Goal: Transaction & Acquisition: Purchase product/service

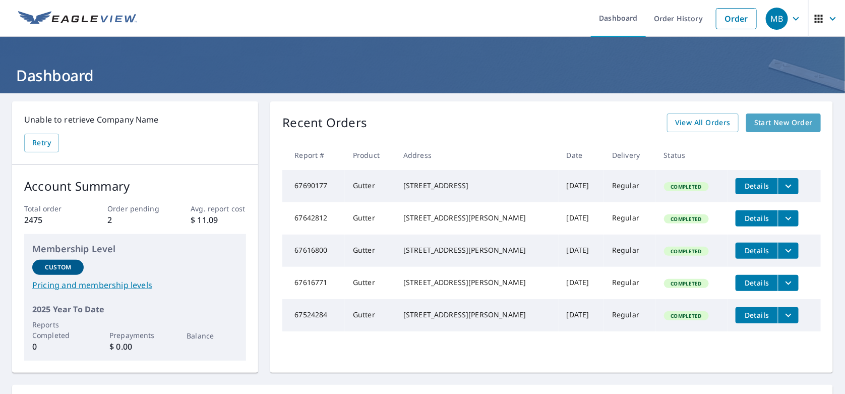
click at [771, 118] on span "Start New Order" at bounding box center [783, 122] width 58 height 13
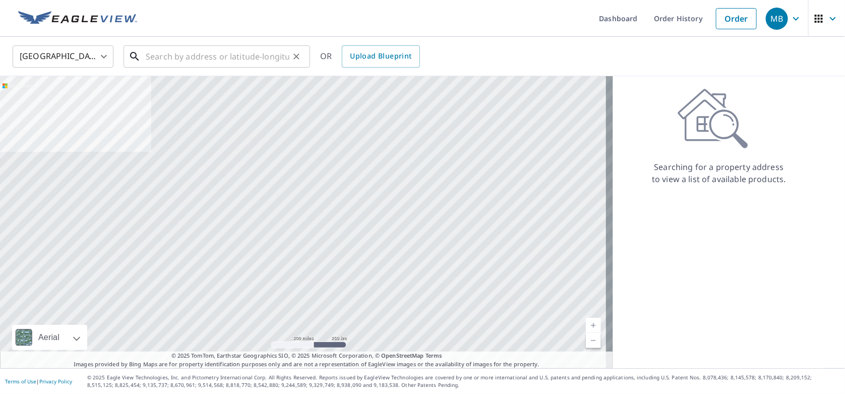
click at [198, 53] on input "text" at bounding box center [218, 56] width 144 height 28
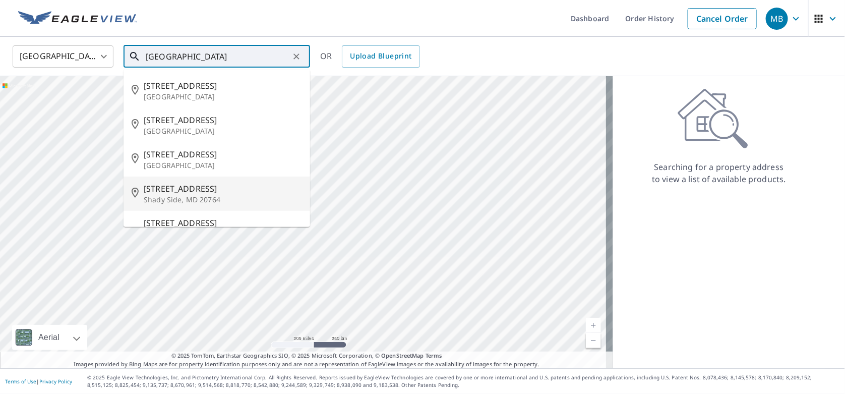
click at [195, 188] on span "[STREET_ADDRESS]" at bounding box center [223, 188] width 158 height 12
type input "[STREET_ADDRESS]"
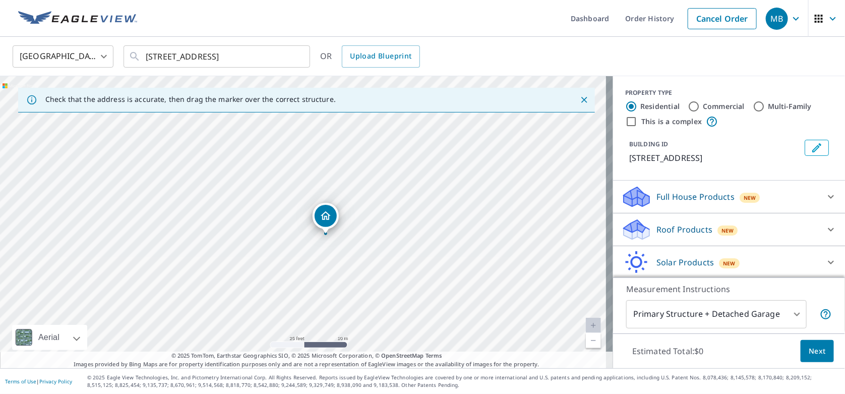
scroll to position [46, 0]
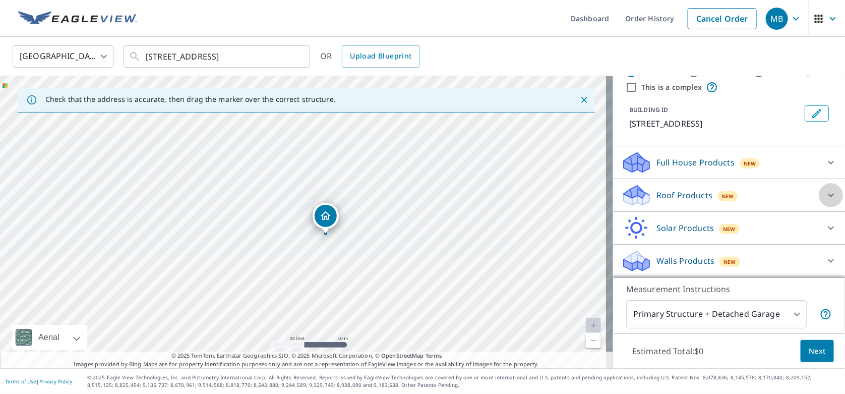
click at [828, 195] on icon at bounding box center [831, 196] width 6 height 4
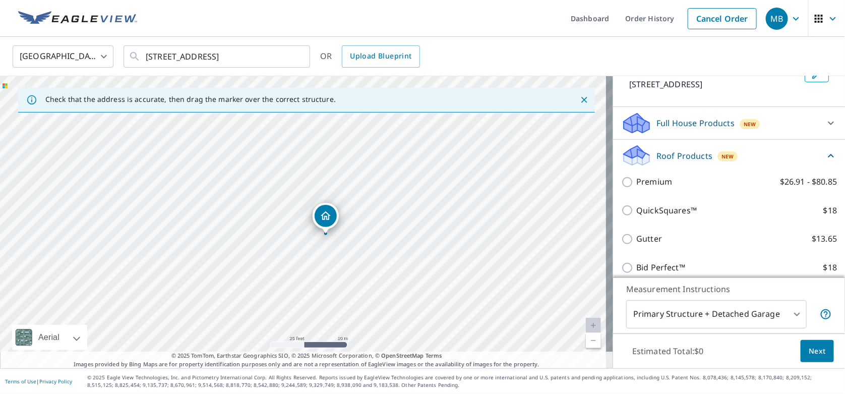
scroll to position [97, 0]
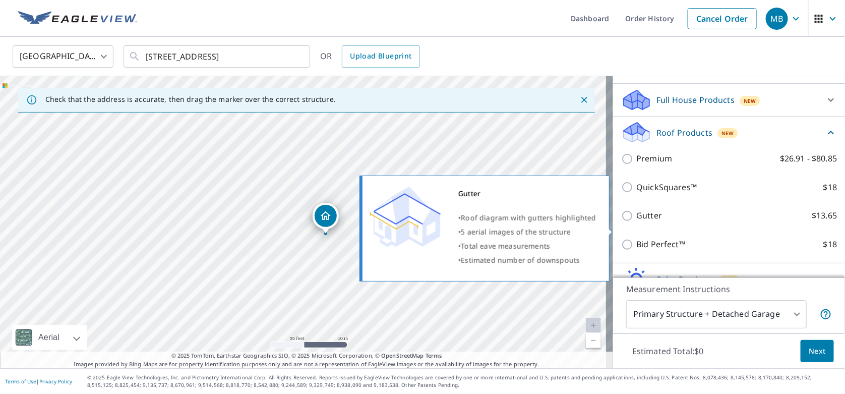
click at [621, 222] on input "Gutter $13.65" at bounding box center [628, 216] width 15 height 12
checkbox input "true"
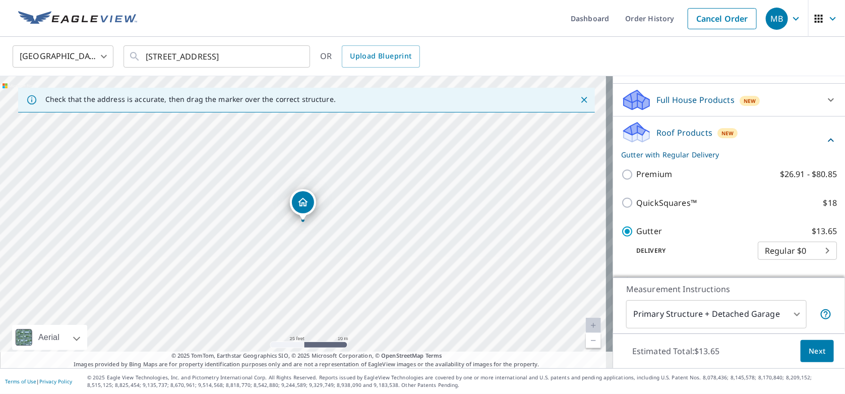
click at [814, 351] on span "Next" at bounding box center [817, 351] width 17 height 13
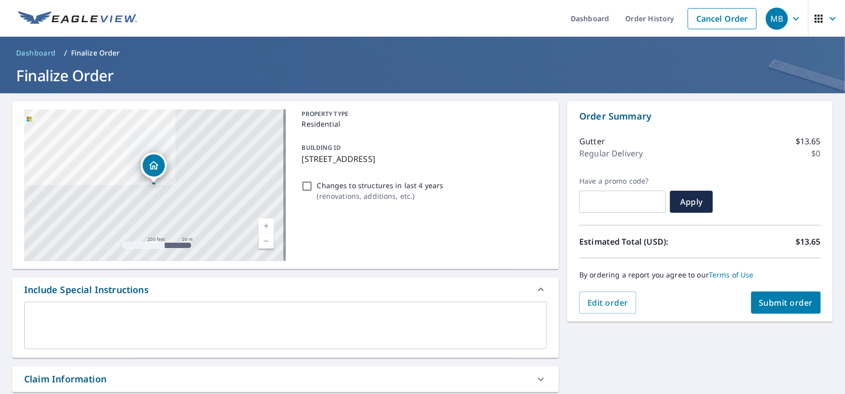
click at [782, 302] on span "Submit order" at bounding box center [786, 302] width 54 height 11
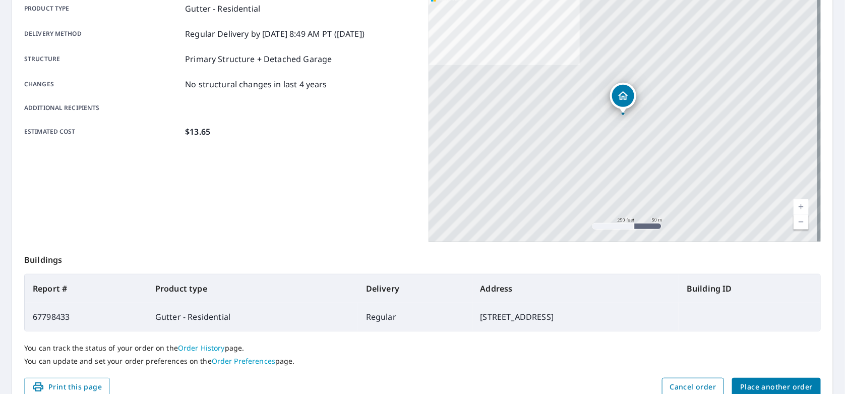
scroll to position [199, 0]
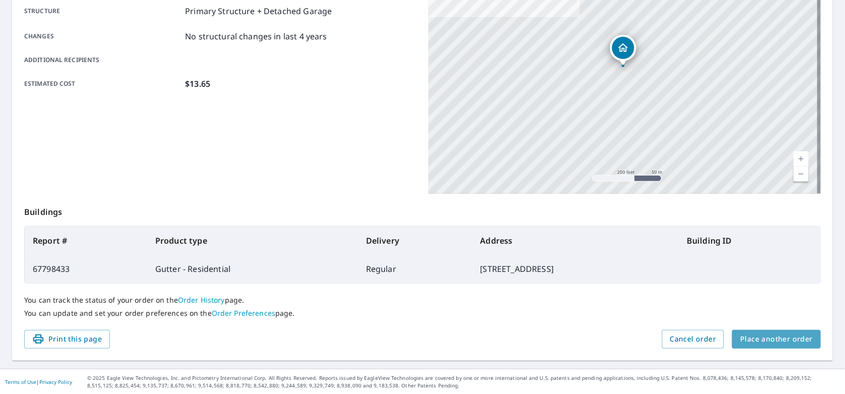
click at [777, 336] on span "Place another order" at bounding box center [776, 339] width 73 height 13
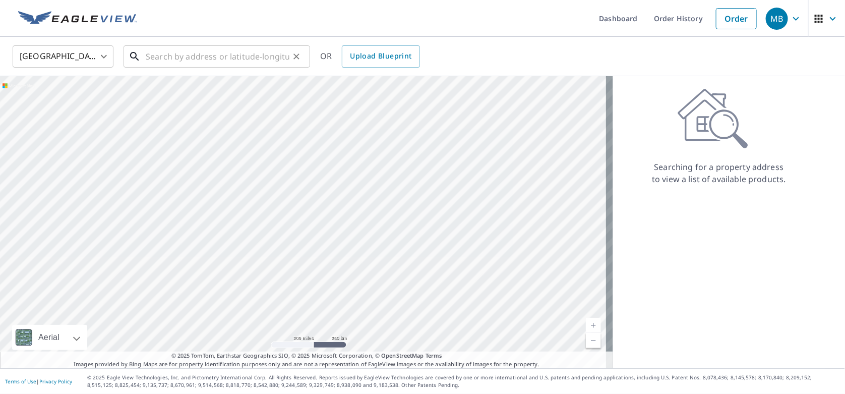
click at [190, 66] on input "text" at bounding box center [218, 56] width 144 height 28
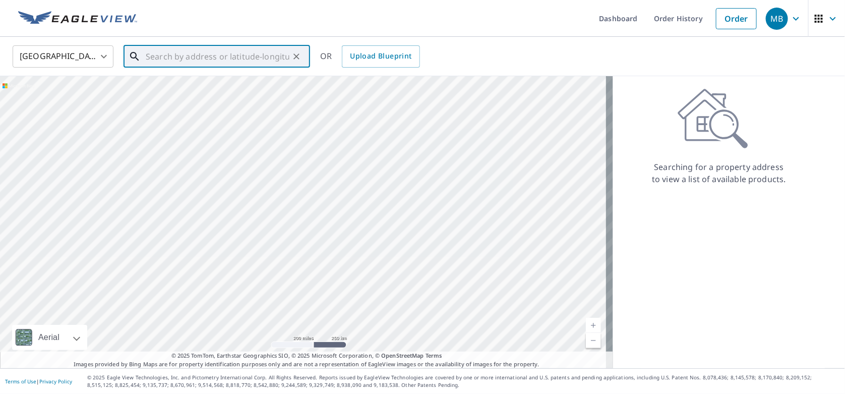
paste input "[STREET_ADDRESS][PERSON_NAME]"
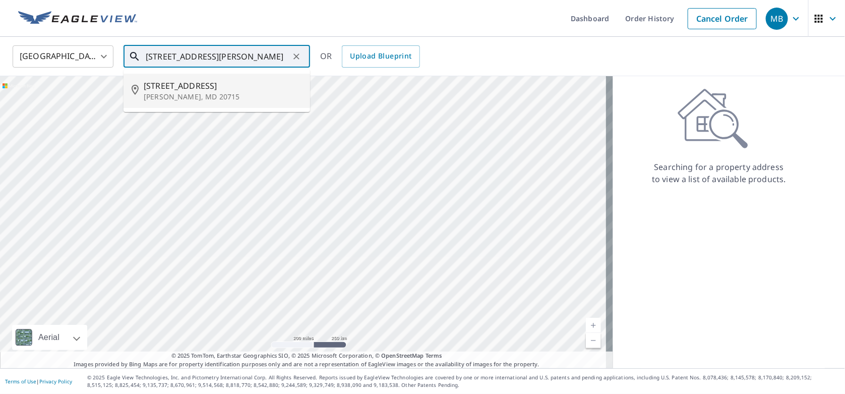
click at [190, 88] on span "[STREET_ADDRESS]" at bounding box center [223, 86] width 158 height 12
type input "[STREET_ADDRESS][PERSON_NAME]"
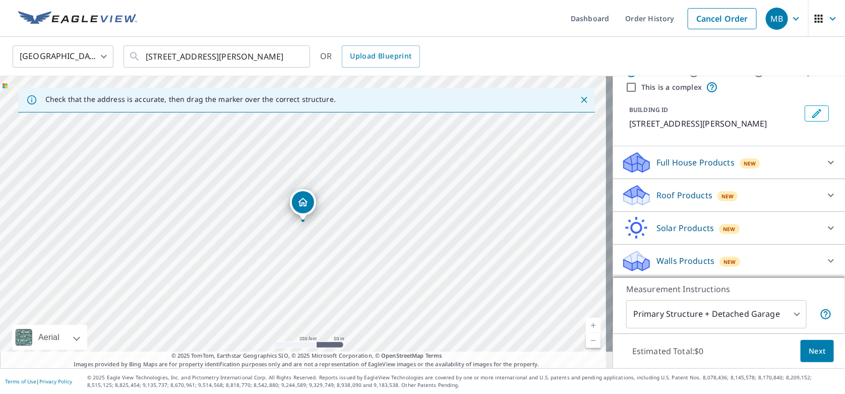
scroll to position [34, 0]
click at [825, 195] on icon at bounding box center [831, 196] width 12 height 12
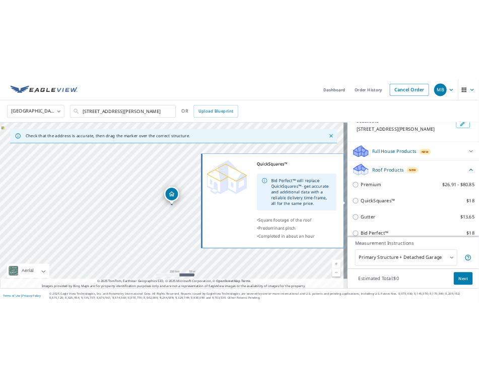
scroll to position [135, 0]
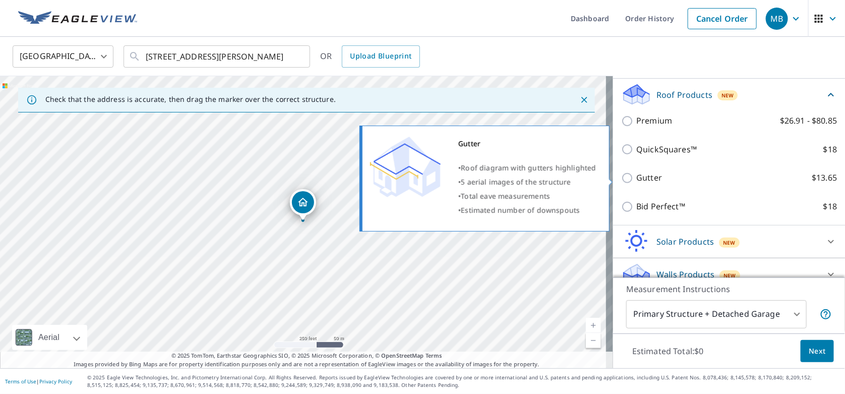
click at [622, 177] on input "Gutter $13.65" at bounding box center [628, 178] width 15 height 12
checkbox input "true"
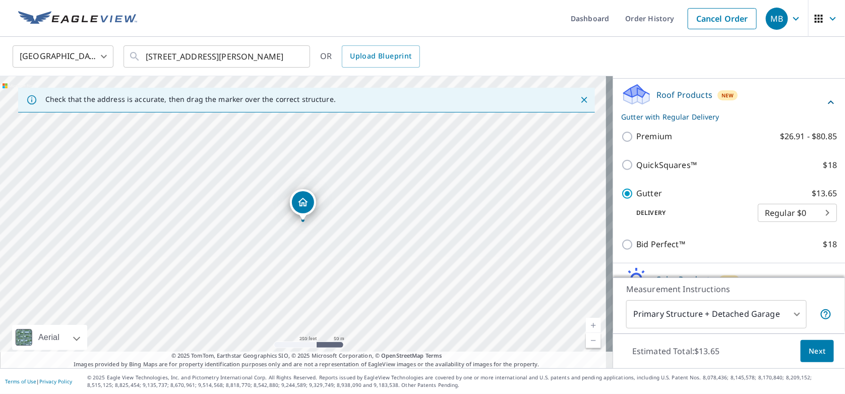
click at [809, 350] on span "Next" at bounding box center [817, 351] width 17 height 13
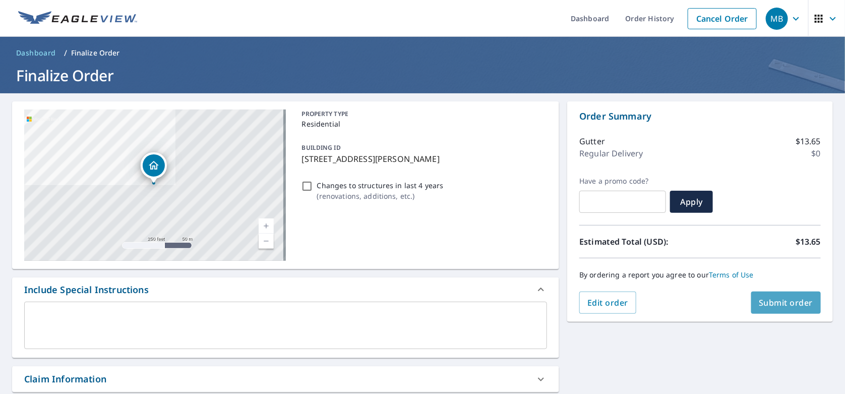
click at [780, 301] on span "Submit order" at bounding box center [786, 302] width 54 height 11
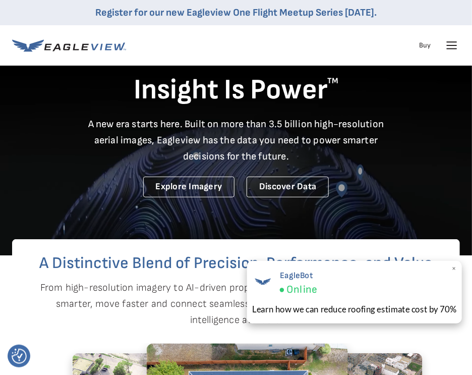
click at [456, 266] on span "×" at bounding box center [454, 268] width 6 height 11
